Goal: Contribute content

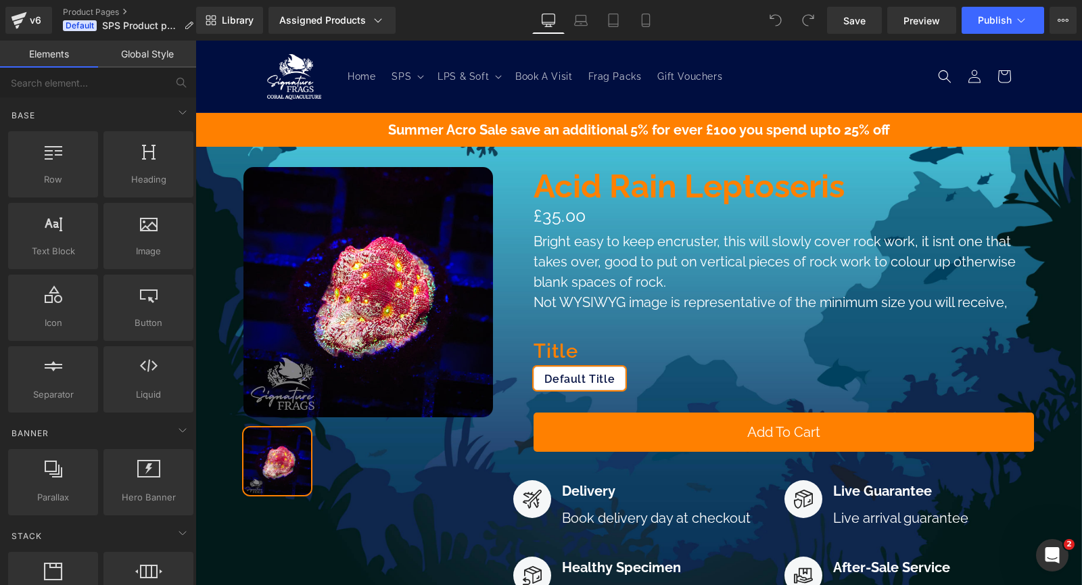
click at [960, 129] on p "Summer Acro Sale save an additional 5% for ever £100 you spend upto 25% off" at bounding box center [638, 130] width 887 height 20
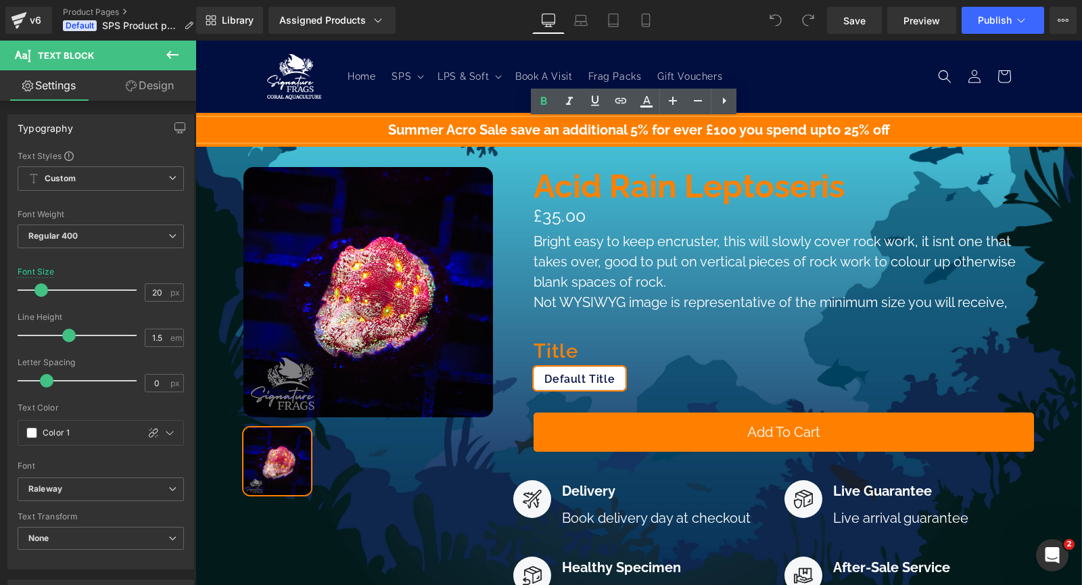
click at [241, 114] on div "Summer Acro Sale save an additional 5% for ever £100 you spend upto 25% off Tex…" at bounding box center [638, 130] width 887 height 34
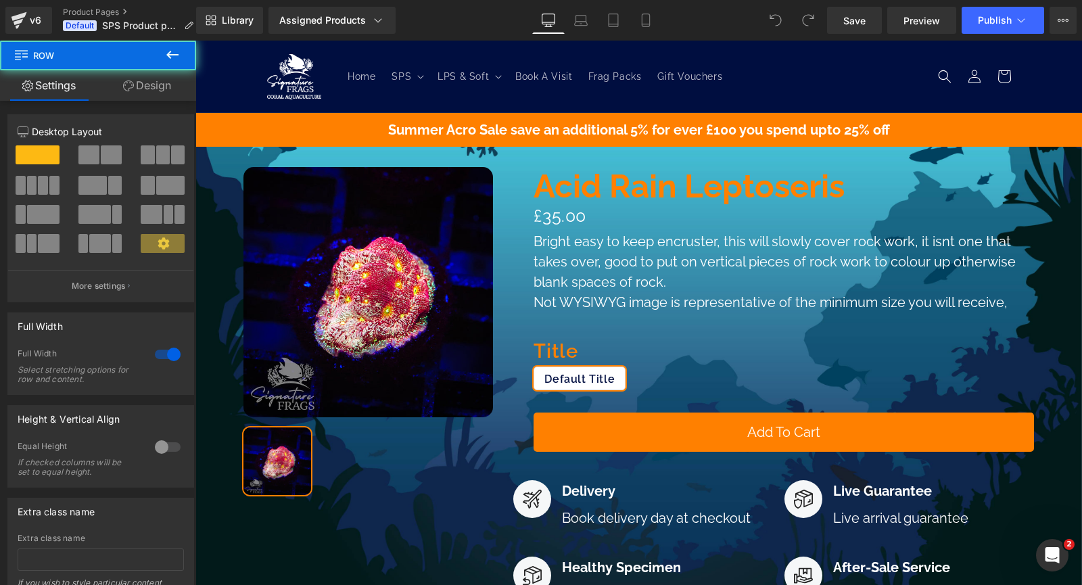
click at [242, 114] on div "Summer Acro Sale save an additional 5% for ever £100 you spend upto 25% off Tex…" at bounding box center [638, 410] width 887 height 595
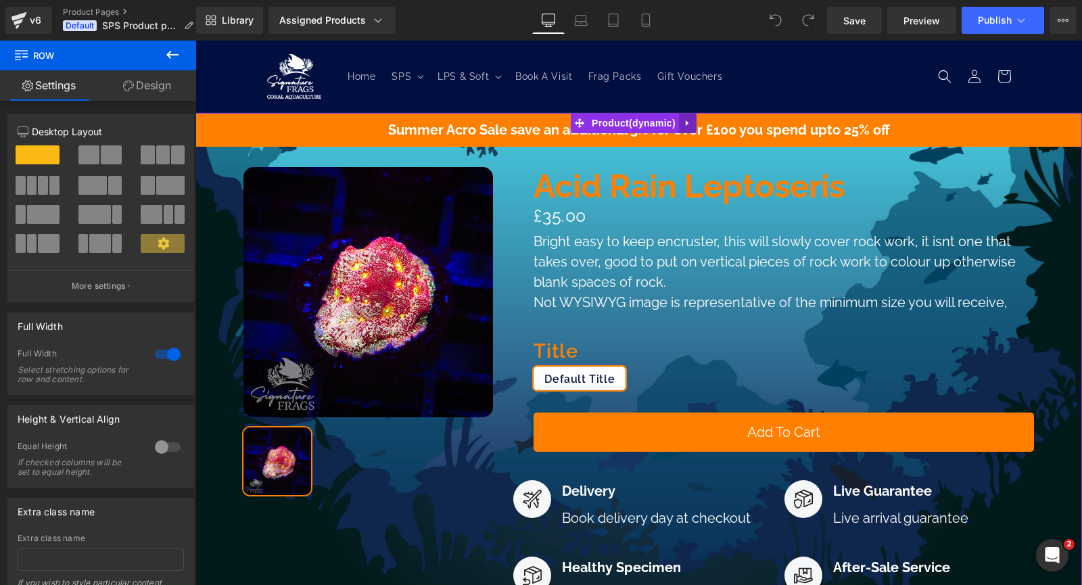
click at [683, 126] on link at bounding box center [688, 123] width 18 height 20
click at [693, 120] on icon at bounding box center [696, 122] width 9 height 9
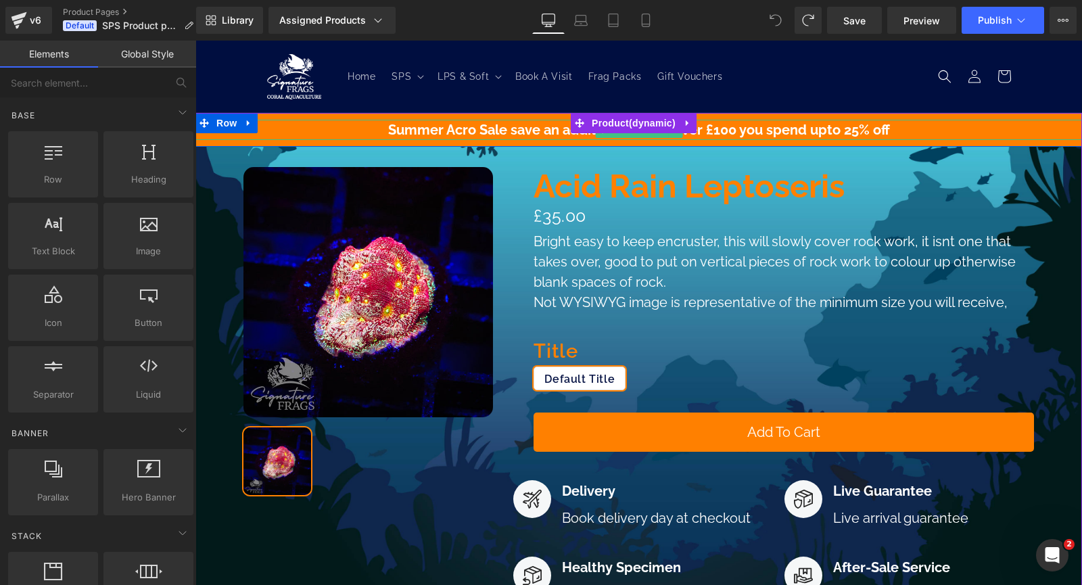
click at [529, 135] on b "Summer Acro Sale save an additional 5% for ever £100 you spend upto 25% off" at bounding box center [639, 130] width 502 height 16
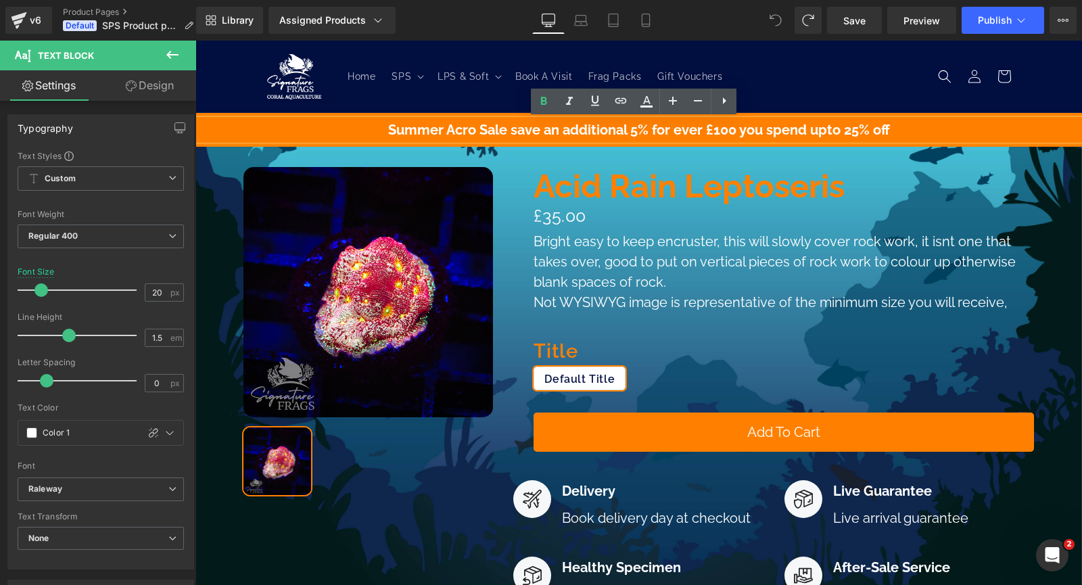
click at [198, 131] on p "Summer Acro Sale save an additional 5% for ever £100 you spend upto 25% off" at bounding box center [638, 130] width 887 height 20
click at [733, 104] on link at bounding box center [724, 102] width 26 height 26
click at [782, 140] on div "Summer Acro Sale save an additional 5% for ever £100 you spend upto 25% off" at bounding box center [638, 130] width 887 height 20
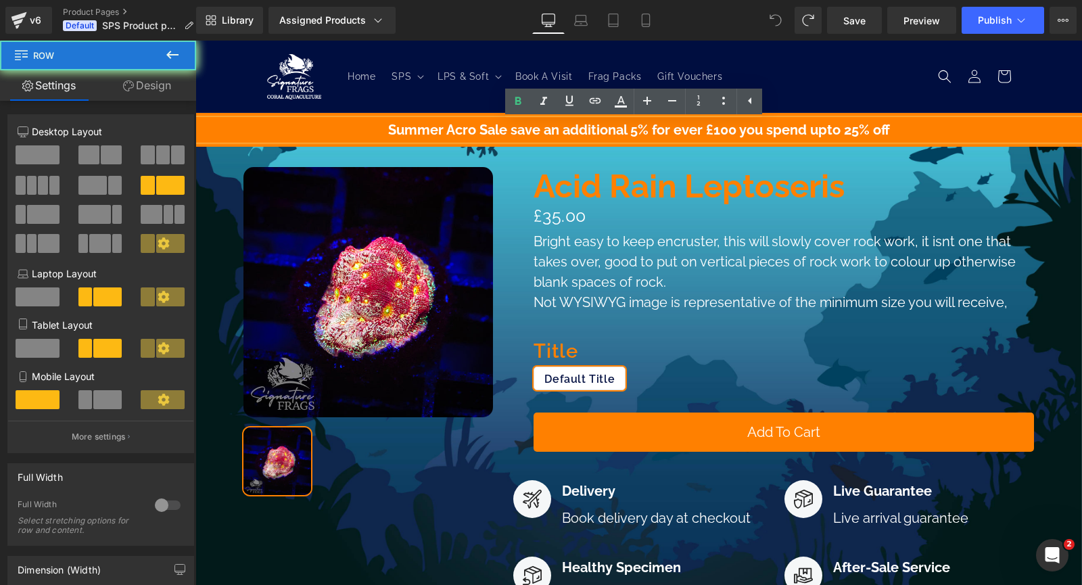
click at [195, 41] on div at bounding box center [195, 41] width 0 height 0
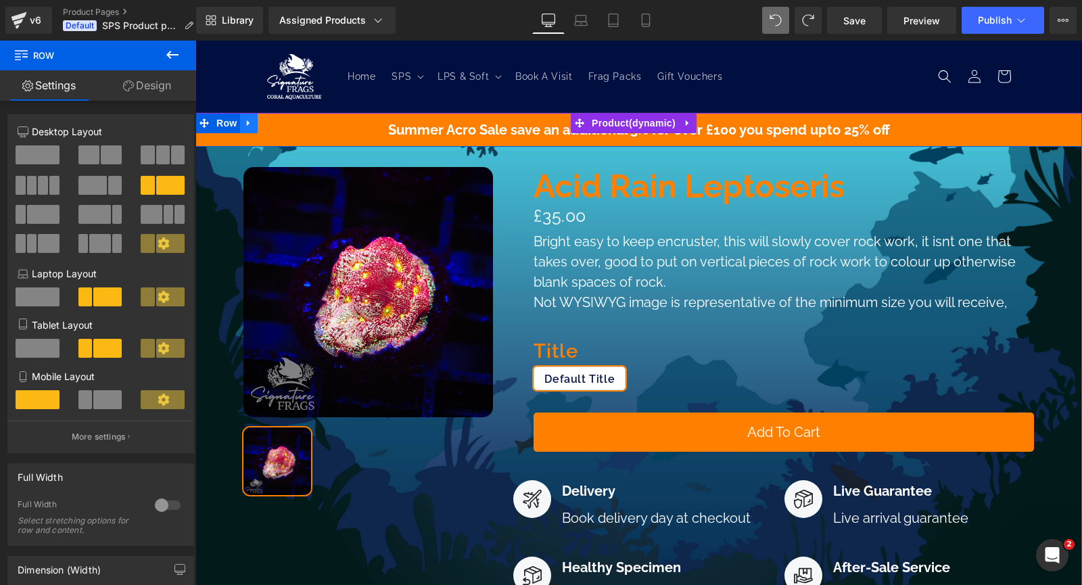
click at [246, 124] on icon at bounding box center [248, 123] width 9 height 10
click at [281, 132] on link at bounding box center [284, 123] width 18 height 20
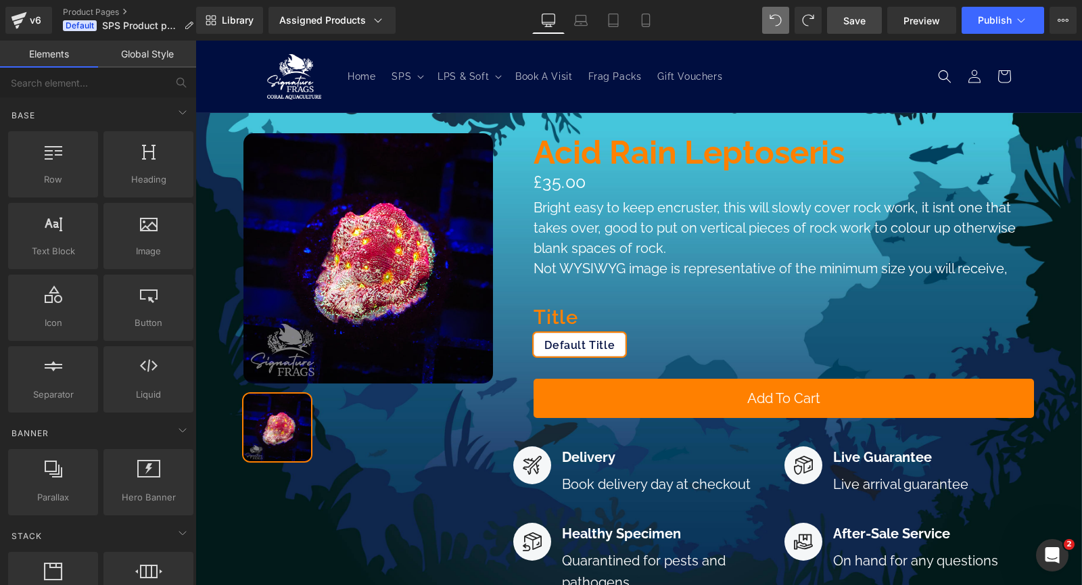
click at [855, 19] on span "Save" at bounding box center [854, 21] width 22 height 14
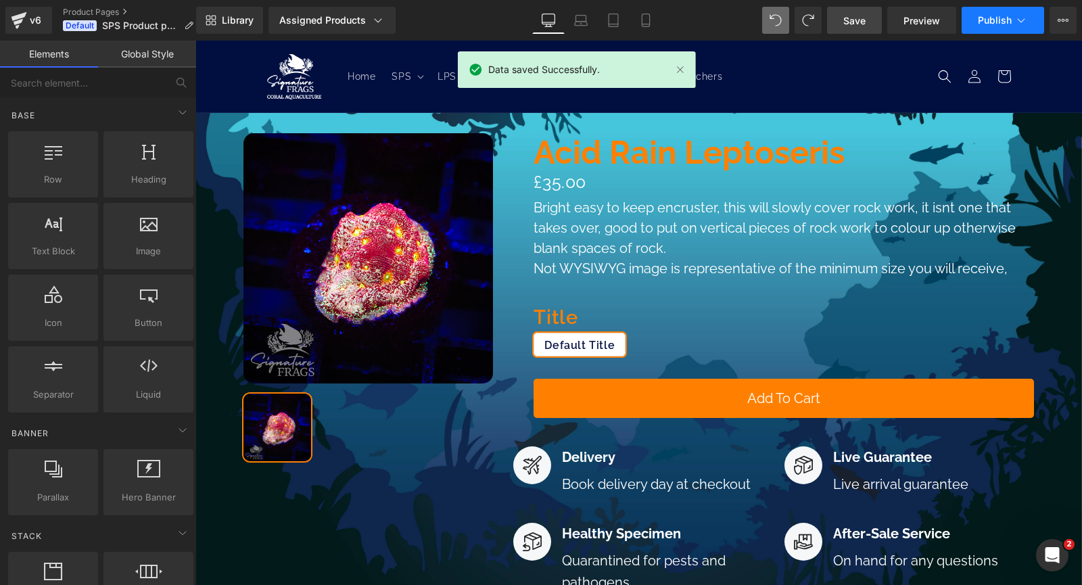
click at [1000, 20] on span "Publish" at bounding box center [995, 20] width 34 height 11
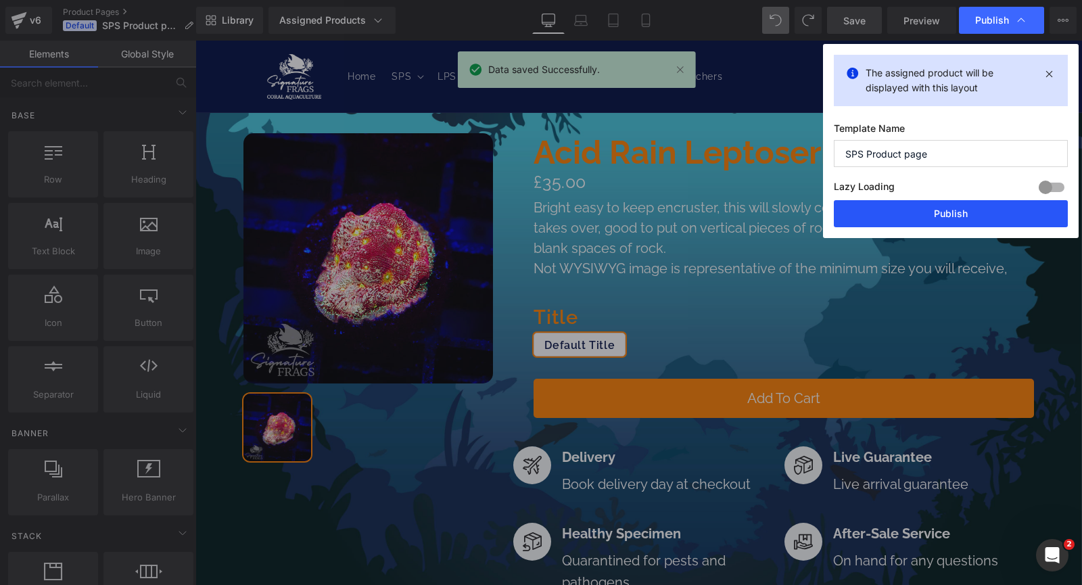
click at [936, 212] on button "Publish" at bounding box center [951, 213] width 234 height 27
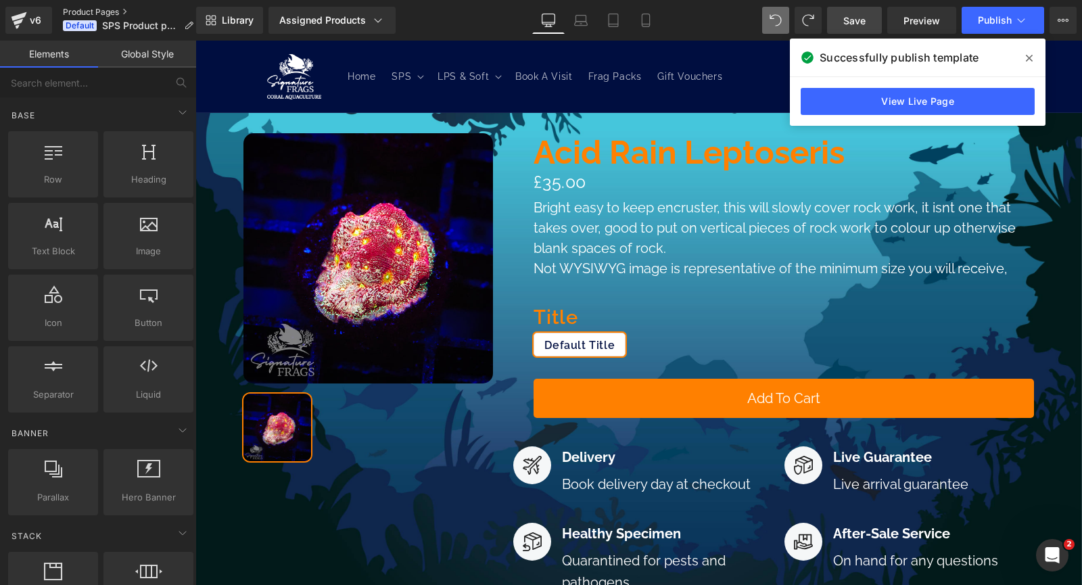
click at [103, 10] on link "Product Pages" at bounding box center [133, 12] width 141 height 11
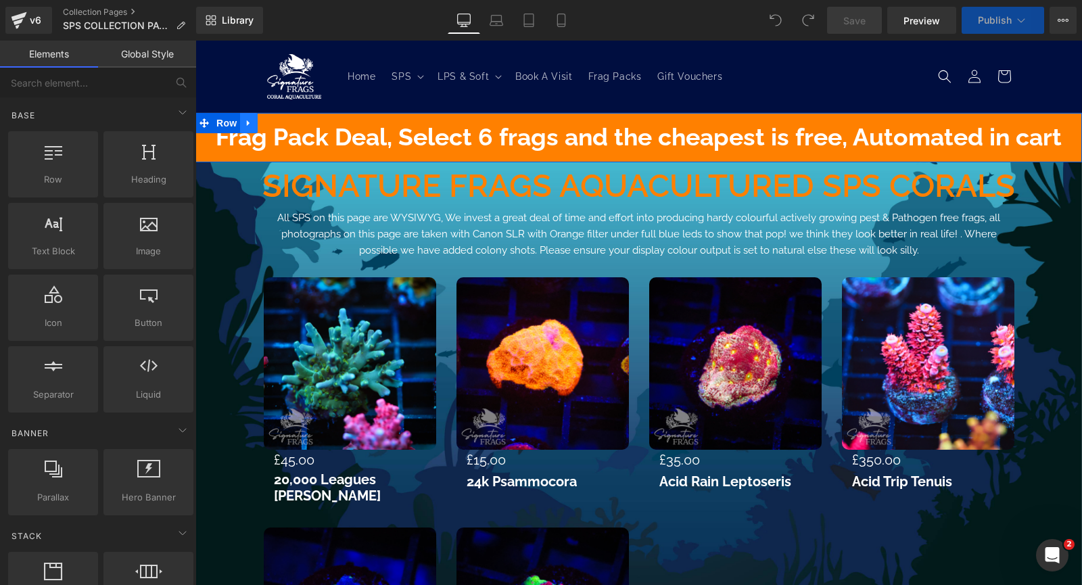
click at [244, 124] on icon at bounding box center [248, 123] width 9 height 10
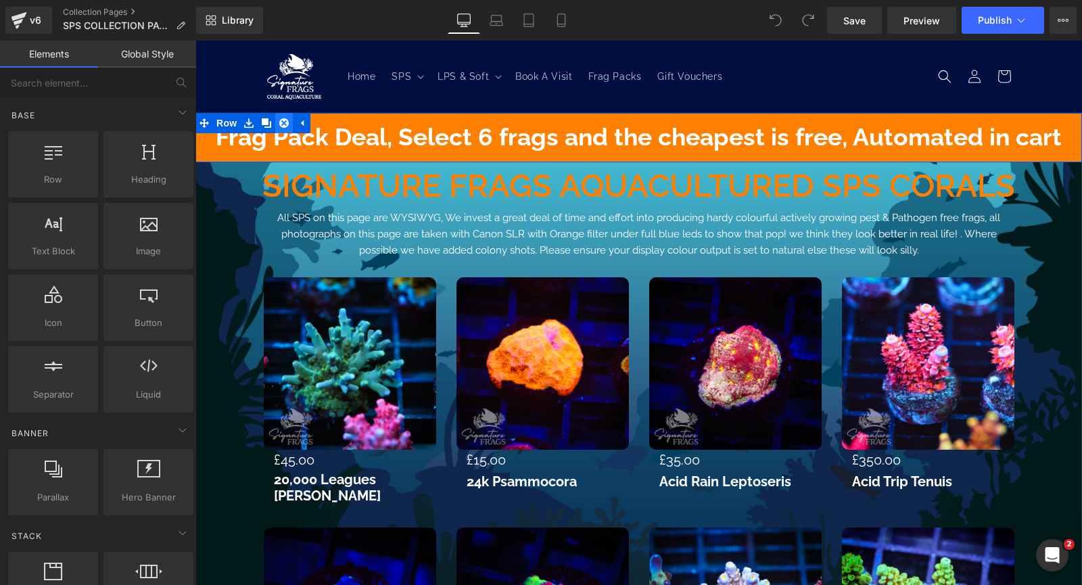
click at [279, 125] on icon at bounding box center [283, 122] width 9 height 9
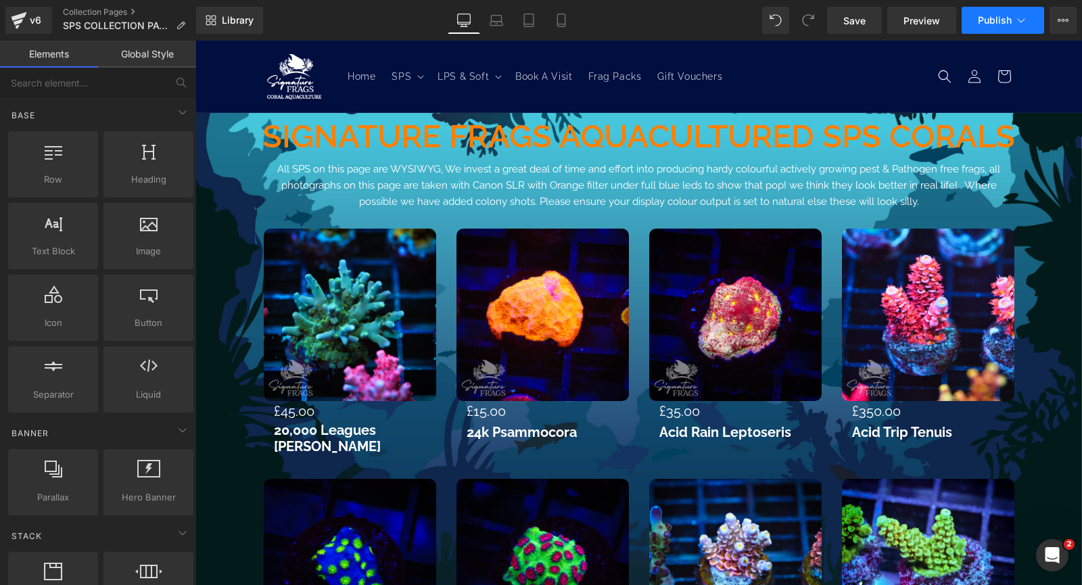
click at [995, 22] on span "Publish" at bounding box center [995, 20] width 34 height 11
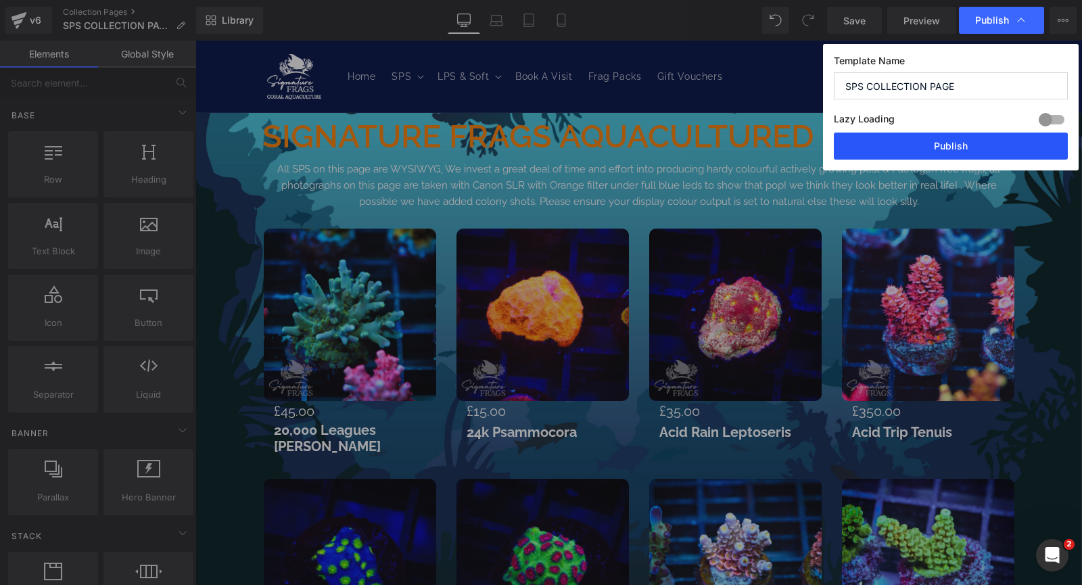
click at [950, 148] on button "Publish" at bounding box center [951, 146] width 234 height 27
